Goal: Information Seeking & Learning: Learn about a topic

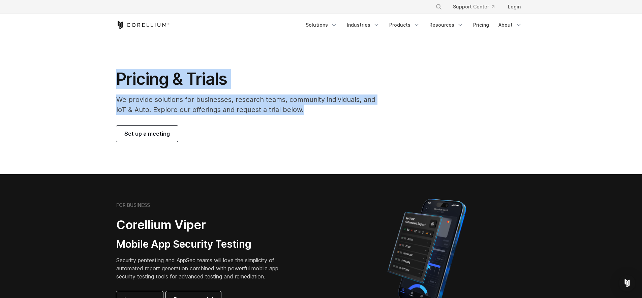
drag, startPoint x: 312, startPoint y: 111, endPoint x: 114, endPoint y: 78, distance: 201.2
click at [114, 78] on div "Pricing & Trials We provide solutions for businesses, research teams, community…" at bounding box center [251, 105] width 282 height 73
click at [121, 79] on h1 "Pricing & Trials" at bounding box center [250, 79] width 269 height 20
drag, startPoint x: 122, startPoint y: 80, endPoint x: 315, endPoint y: 113, distance: 195.3
click at [315, 113] on div "Pricing & Trials We provide solutions for businesses, research teams, community…" at bounding box center [251, 105] width 282 height 73
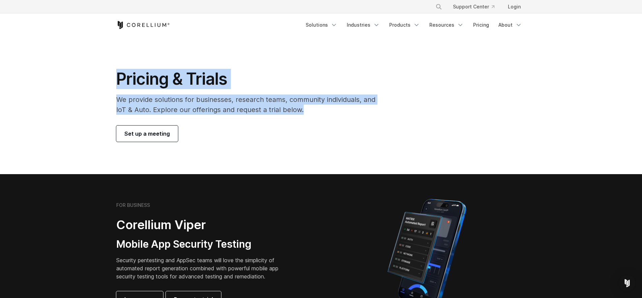
click at [315, 113] on p "We provide solutions for businesses, research teams, community individuals, and…" at bounding box center [250, 104] width 269 height 20
drag, startPoint x: 279, startPoint y: 109, endPoint x: 107, endPoint y: 81, distance: 175.2
click at [107, 81] on section "Pricing & Trials We provide solutions for businesses, research teams, community…" at bounding box center [321, 105] width 642 height 138
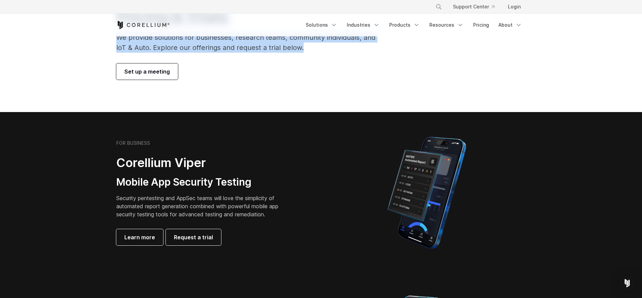
scroll to position [86, 0]
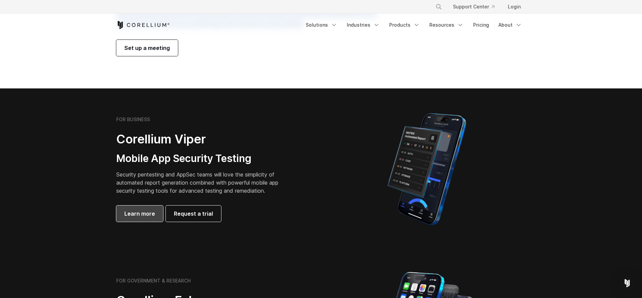
click at [137, 210] on span "Learn more" at bounding box center [139, 213] width 31 height 8
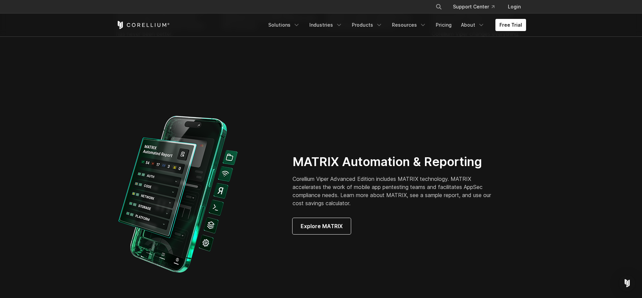
scroll to position [572, 0]
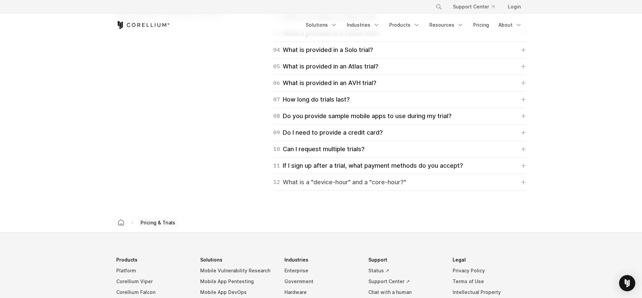
scroll to position [1046, 0]
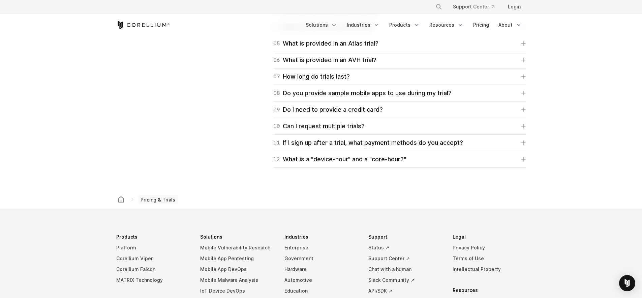
click at [132, 200] on polyline at bounding box center [132, 199] width 1 height 3
click at [163, 200] on span "Pricing & Trials" at bounding box center [158, 199] width 40 height 9
click at [353, 161] on div "12 What is a "device-hour" and a "core-hour?"" at bounding box center [339, 158] width 133 height 9
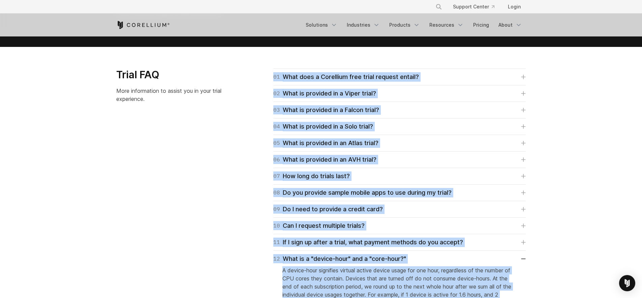
scroll to position [917, 0]
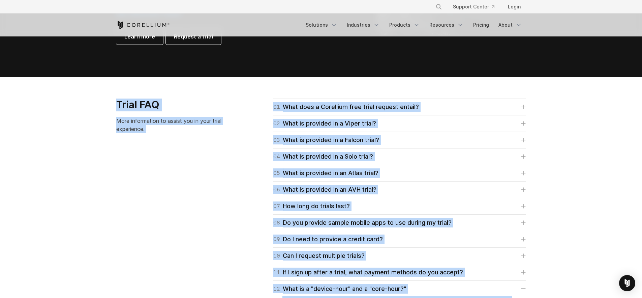
drag, startPoint x: 394, startPoint y: 216, endPoint x: 118, endPoint y: 104, distance: 297.9
click at [113, 105] on div "Trial FAQ More information to assist you in your trial experience. 01 What does…" at bounding box center [321, 238] width 423 height 281
click at [118, 104] on h3 "Trial FAQ" at bounding box center [175, 104] width 118 height 13
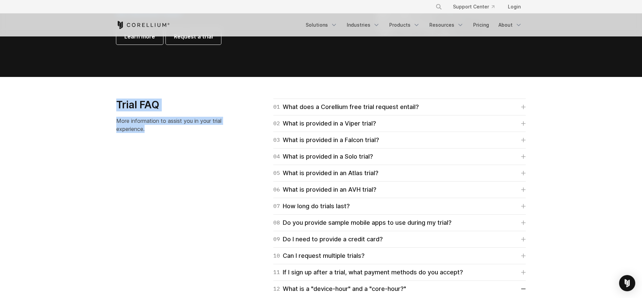
drag, startPoint x: 125, startPoint y: 104, endPoint x: 185, endPoint y: 131, distance: 65.8
click at [185, 131] on div "Trial FAQ More information to assist you in your trial experience." at bounding box center [175, 115] width 118 height 34
click at [182, 130] on p "More information to assist you in your trial experience." at bounding box center [175, 125] width 118 height 16
drag, startPoint x: 154, startPoint y: 130, endPoint x: 117, endPoint y: 108, distance: 43.3
click at [117, 108] on div "Trial FAQ More information to assist you in your trial experience." at bounding box center [175, 115] width 118 height 34
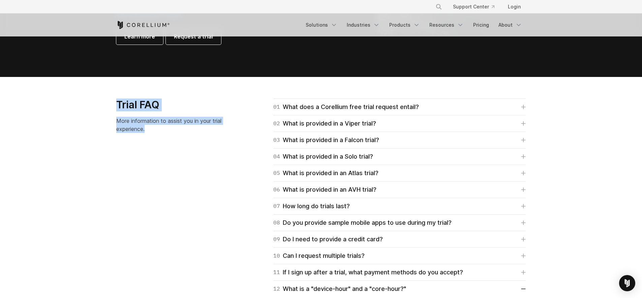
click at [117, 108] on h3 "Trial FAQ" at bounding box center [175, 104] width 118 height 13
drag, startPoint x: 117, startPoint y: 106, endPoint x: 206, endPoint y: 137, distance: 94.3
click at [206, 137] on div "Trial FAQ More information to assist you in your trial experience." at bounding box center [180, 118] width 141 height 40
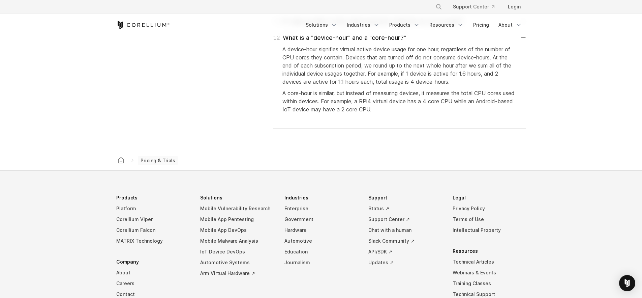
scroll to position [1107, 0]
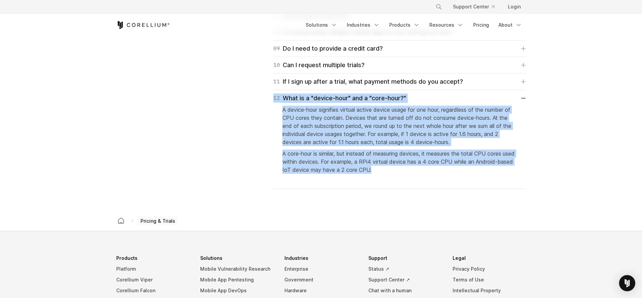
drag, startPoint x: 397, startPoint y: 170, endPoint x: 265, endPoint y: 98, distance: 150.1
click at [265, 98] on div "01 What does a Corellium free trial request entail? For Falcon, Viper, and Atla…" at bounding box center [391, 48] width 269 height 281
click at [292, 106] on p "A device-hour signifies virtual active device usage for one hour, regardless of…" at bounding box center [399, 126] width 234 height 40
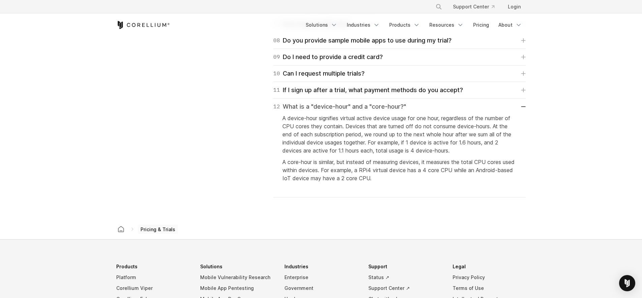
scroll to position [1098, 0]
click at [525, 107] on icon at bounding box center [524, 107] width 4 height 0
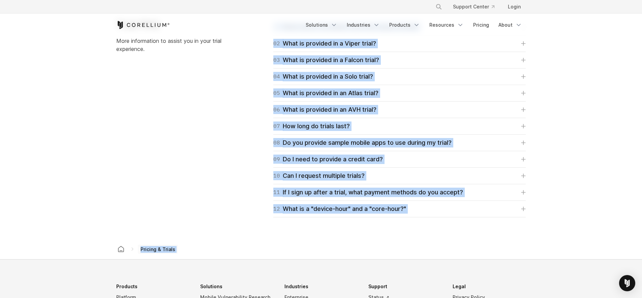
scroll to position [1016, 0]
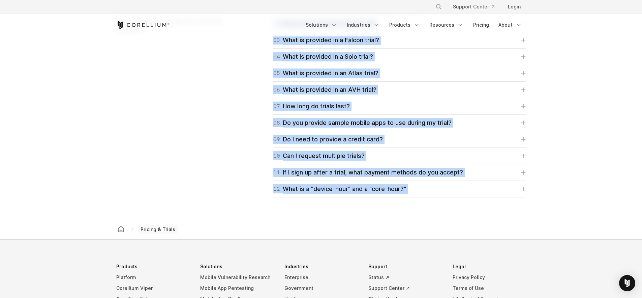
drag, startPoint x: 267, startPoint y: 145, endPoint x: 414, endPoint y: 222, distance: 166.5
click at [395, 222] on div "Pricing & Trials" at bounding box center [321, 229] width 413 height 20
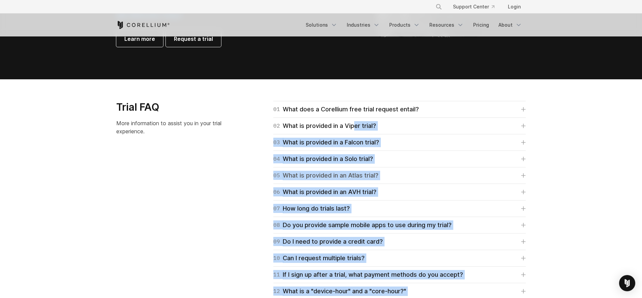
scroll to position [911, 0]
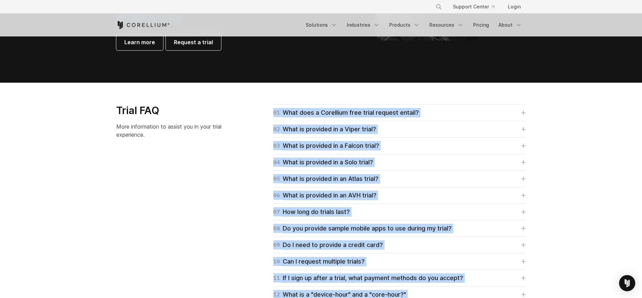
drag, startPoint x: 380, startPoint y: 226, endPoint x: 269, endPoint y: 112, distance: 159.2
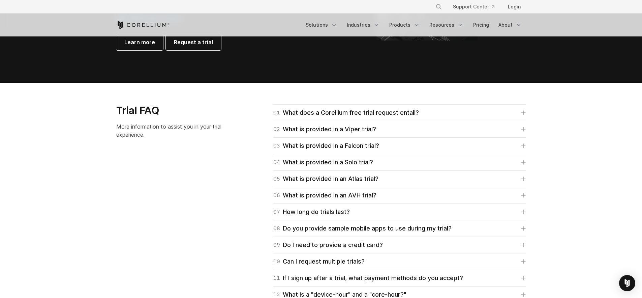
click at [234, 110] on h3 "Trial FAQ" at bounding box center [175, 110] width 118 height 13
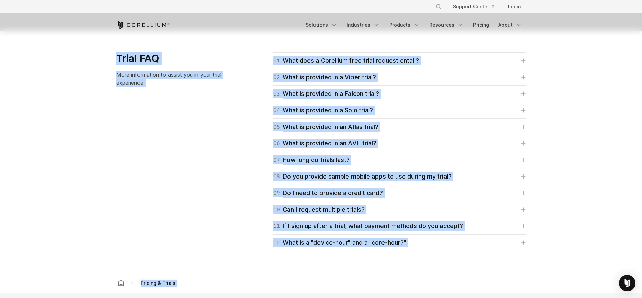
scroll to position [984, 0]
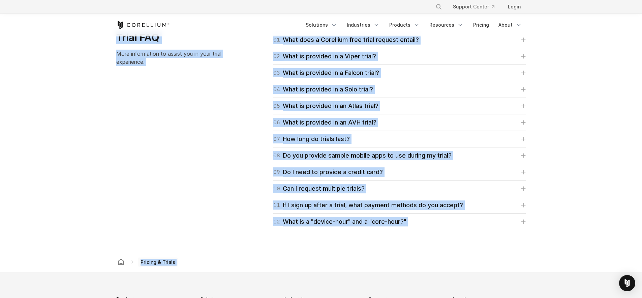
drag, startPoint x: 241, startPoint y: 96, endPoint x: 309, endPoint y: 240, distance: 159.7
click at [309, 240] on section "Trial FAQ More information to assist you in your trial experience. 01 What does…" at bounding box center [321, 131] width 642 height 242
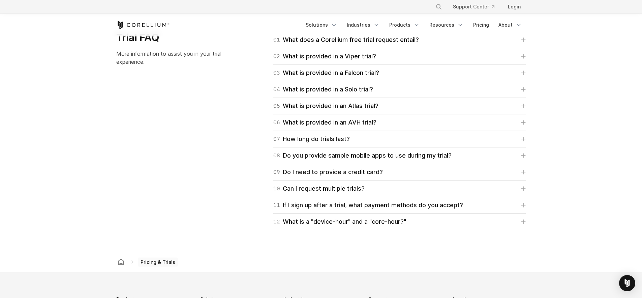
click at [311, 257] on div "Pricing & Trials" at bounding box center [321, 261] width 413 height 20
drag, startPoint x: 356, startPoint y: 263, endPoint x: 260, endPoint y: 159, distance: 141.7
click at [225, 154] on div "Trial FAQ More information to assist you in your trial experience. 01 What does…" at bounding box center [321, 130] width 423 height 199
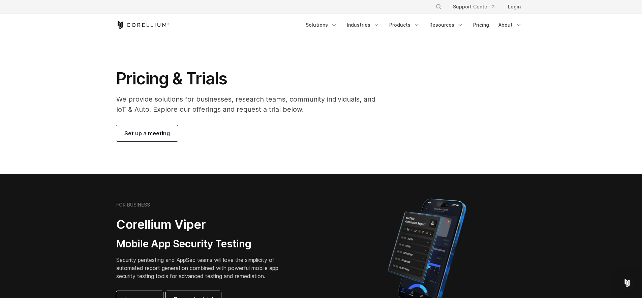
scroll to position [0, 0]
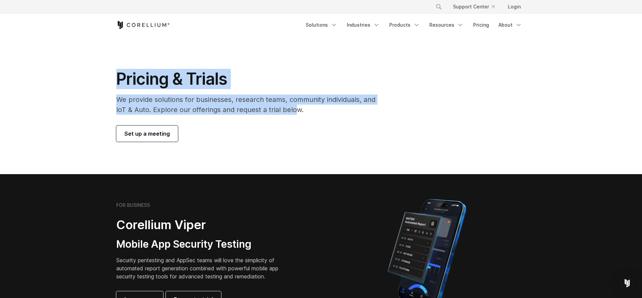
drag, startPoint x: 117, startPoint y: 79, endPoint x: 295, endPoint y: 112, distance: 181.2
click at [295, 112] on div "Pricing & Trials We provide solutions for businesses, research teams, community…" at bounding box center [251, 105] width 282 height 73
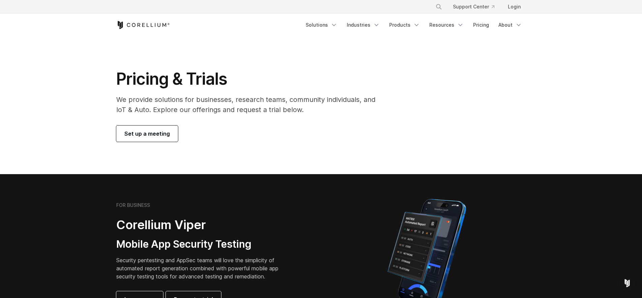
click at [307, 115] on div "Pricing & Trials We provide solutions for businesses, research teams, community…" at bounding box center [251, 105] width 282 height 73
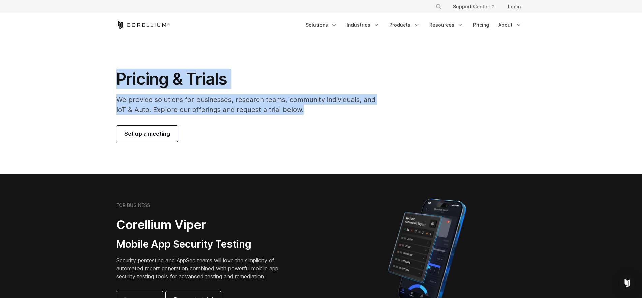
drag, startPoint x: 307, startPoint y: 111, endPoint x: 118, endPoint y: 79, distance: 191.1
click at [118, 79] on div "Pricing & Trials We provide solutions for businesses, research teams, community…" at bounding box center [251, 105] width 282 height 73
click at [112, 77] on div "Pricing & Trials We provide solutions for businesses, research teams, community…" at bounding box center [251, 105] width 282 height 73
drag, startPoint x: 116, startPoint y: 78, endPoint x: 321, endPoint y: 114, distance: 208.0
click at [321, 114] on div "Pricing & Trials We provide solutions for businesses, research teams, community…" at bounding box center [251, 105] width 282 height 73
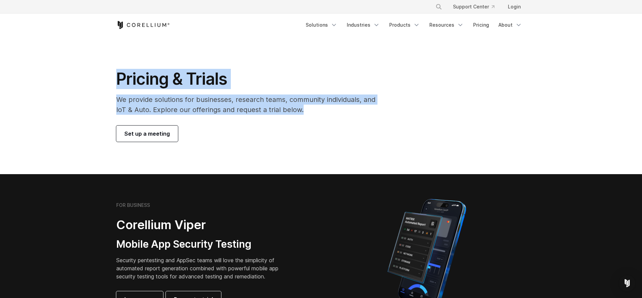
click at [321, 114] on p "We provide solutions for businesses, research teams, community individuals, and…" at bounding box center [250, 104] width 269 height 20
drag, startPoint x: 308, startPoint y: 111, endPoint x: 111, endPoint y: 76, distance: 199.5
click at [108, 74] on section "Pricing & Trials We provide solutions for businesses, research teams, community…" at bounding box center [321, 105] width 642 height 138
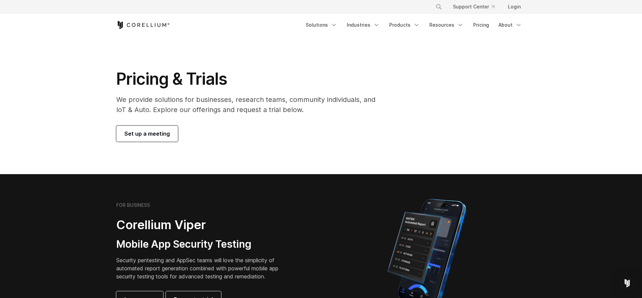
drag, startPoint x: 111, startPoint y: 77, endPoint x: 117, endPoint y: 79, distance: 6.1
click at [111, 77] on div "Pricing & Trials We provide solutions for businesses, research teams, community…" at bounding box center [251, 105] width 282 height 73
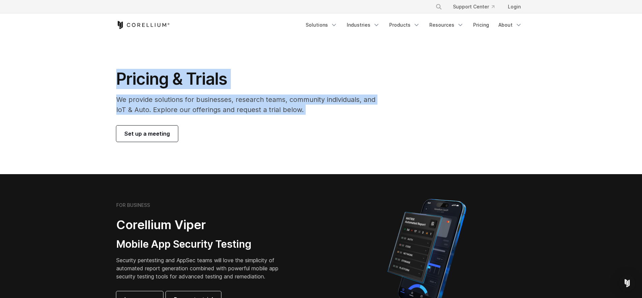
drag, startPoint x: 113, startPoint y: 77, endPoint x: 318, endPoint y: 115, distance: 208.6
click at [318, 115] on div "Pricing & Trials We provide solutions for businesses, research teams, community…" at bounding box center [251, 105] width 282 height 73
drag, startPoint x: 305, startPoint y: 109, endPoint x: 114, endPoint y: 80, distance: 193.3
click at [114, 80] on div "Pricing & Trials We provide solutions for businesses, research teams, community…" at bounding box center [251, 105] width 282 height 73
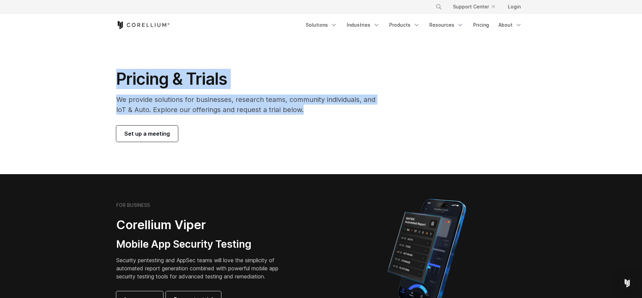
click at [313, 114] on p "We provide solutions for businesses, research teams, community individuals, and…" at bounding box center [250, 104] width 269 height 20
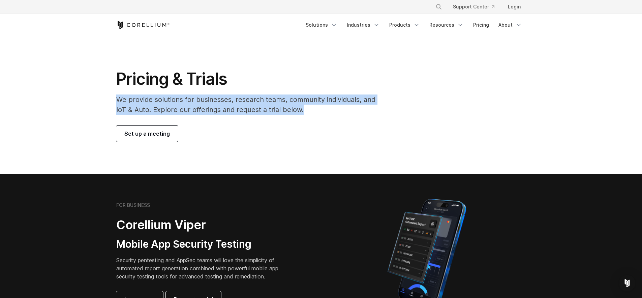
drag, startPoint x: 304, startPoint y: 113, endPoint x: 115, endPoint y: 101, distance: 189.5
click at [115, 101] on div "Pricing & Trials We provide solutions for businesses, research teams, community…" at bounding box center [251, 105] width 282 height 73
click at [118, 101] on p "We provide solutions for businesses, research teams, community individuals, and…" at bounding box center [250, 104] width 269 height 20
drag, startPoint x: 121, startPoint y: 99, endPoint x: 300, endPoint y: 116, distance: 180.1
click at [300, 116] on div "Pricing & Trials We provide solutions for businesses, research teams, community…" at bounding box center [251, 105] width 282 height 73
